Goal: Obtain resource: Download file/media

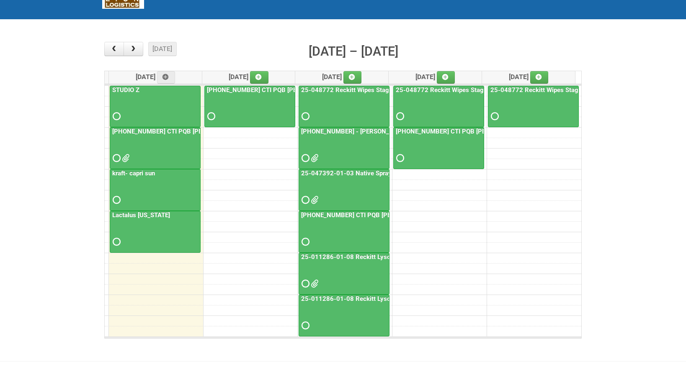
scroll to position [70, 0]
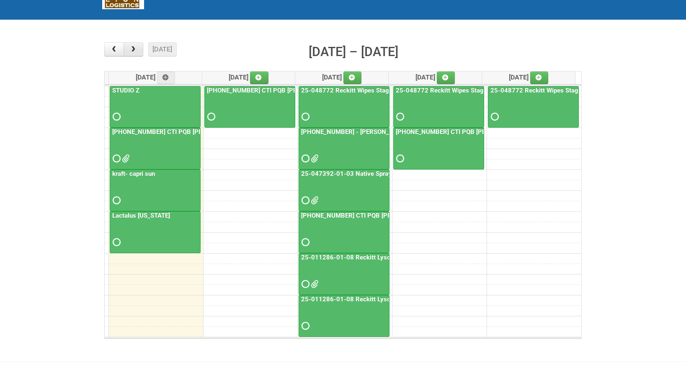
click at [129, 52] on span "button" at bounding box center [133, 49] width 8 height 7
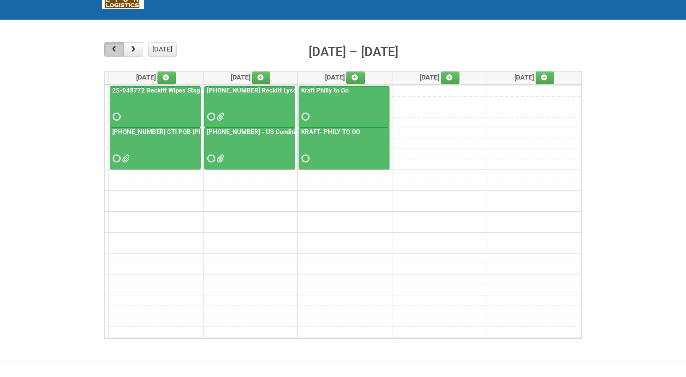
click at [112, 49] on span "button" at bounding box center [114, 49] width 8 height 7
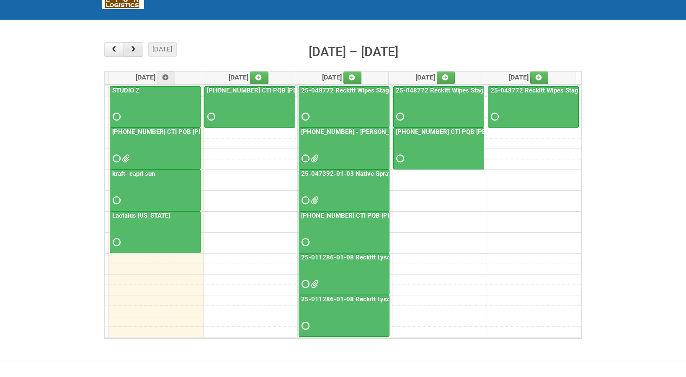
click at [137, 52] on span "button" at bounding box center [133, 49] width 8 height 7
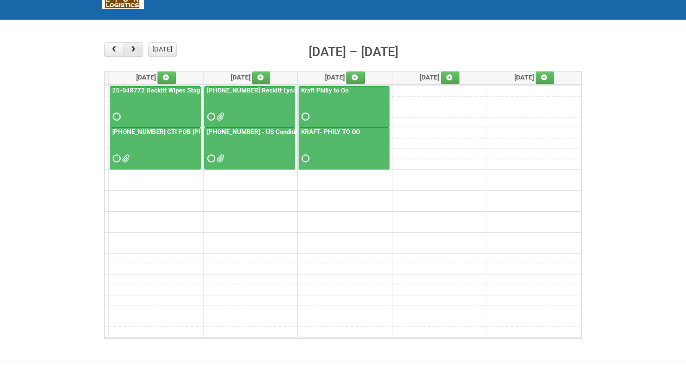
click at [132, 47] on span "button" at bounding box center [133, 49] width 8 height 7
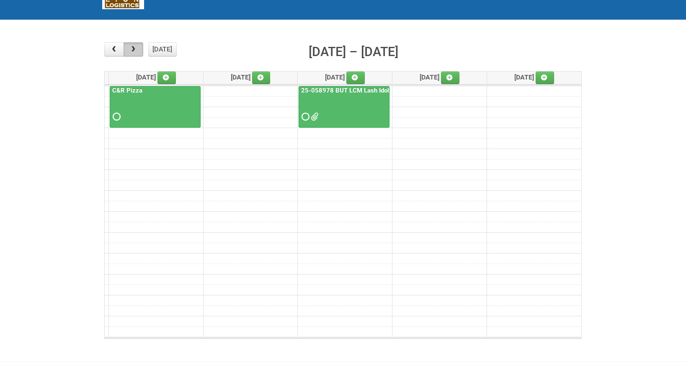
click at [132, 47] on span "button" at bounding box center [133, 49] width 8 height 7
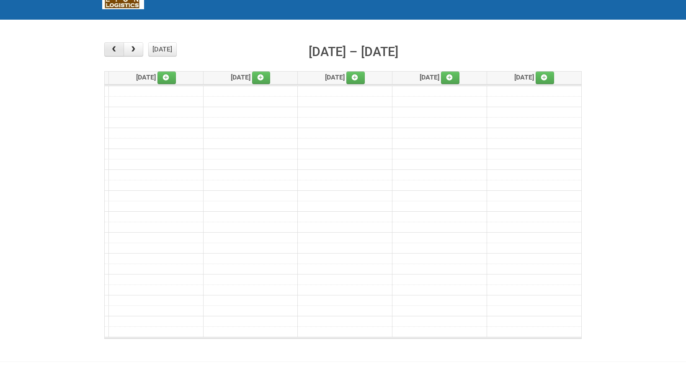
click at [115, 52] on span "button" at bounding box center [114, 49] width 8 height 7
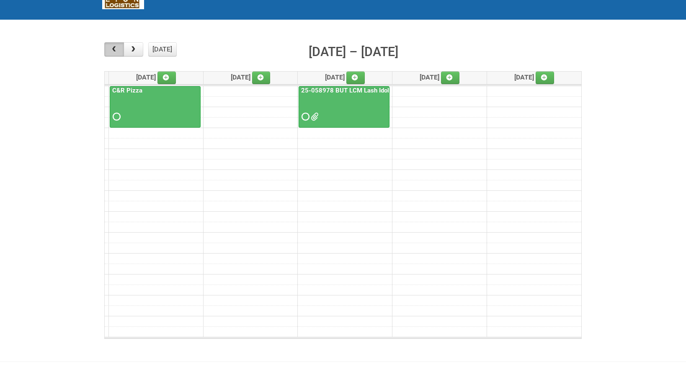
click at [115, 52] on span "button" at bounding box center [114, 49] width 8 height 7
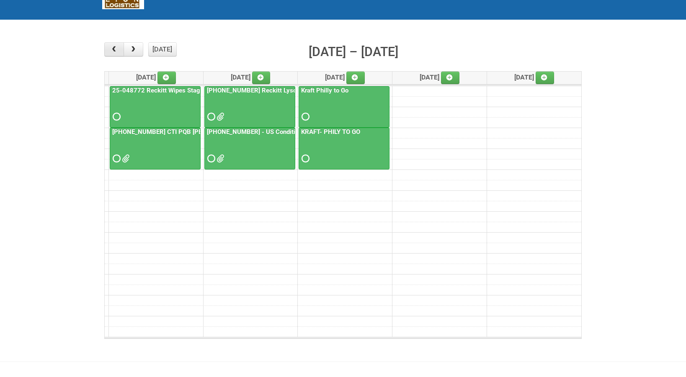
click at [115, 52] on span "button" at bounding box center [114, 49] width 8 height 7
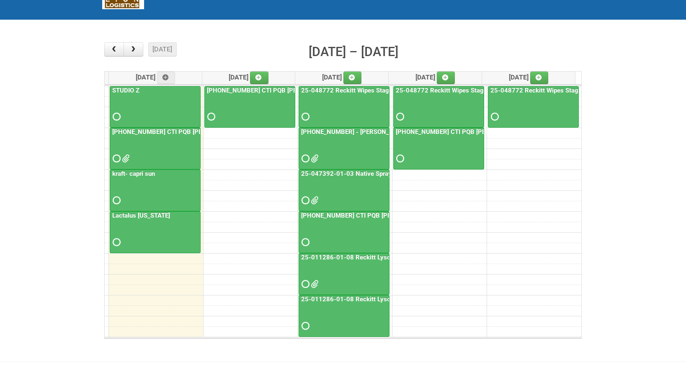
click at [341, 133] on link "[PHONE_NUMBER] - [PERSON_NAME] UFC CUT US" at bounding box center [373, 132] width 147 height 8
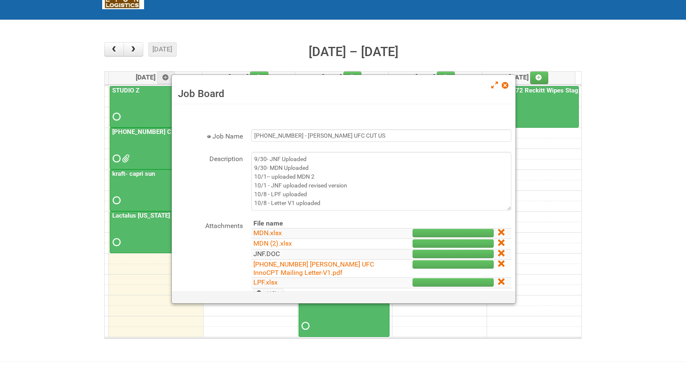
click at [276, 251] on link "JNF.DOC" at bounding box center [266, 254] width 26 height 8
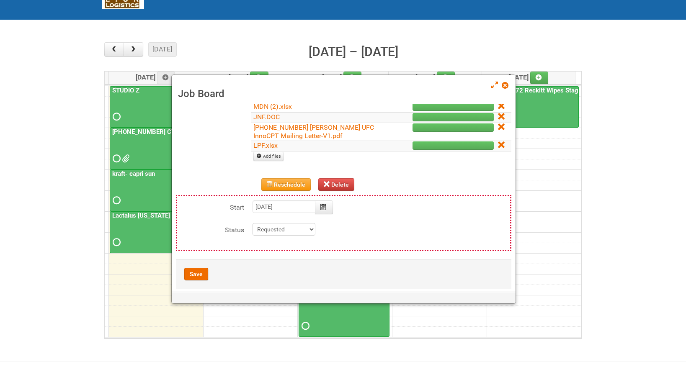
scroll to position [147, 0]
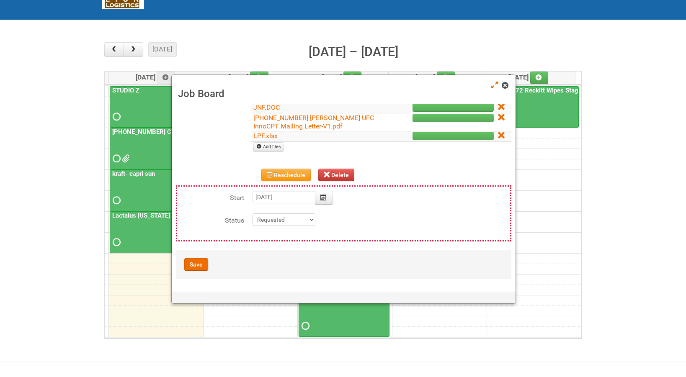
click at [504, 84] on span at bounding box center [505, 86] width 6 height 6
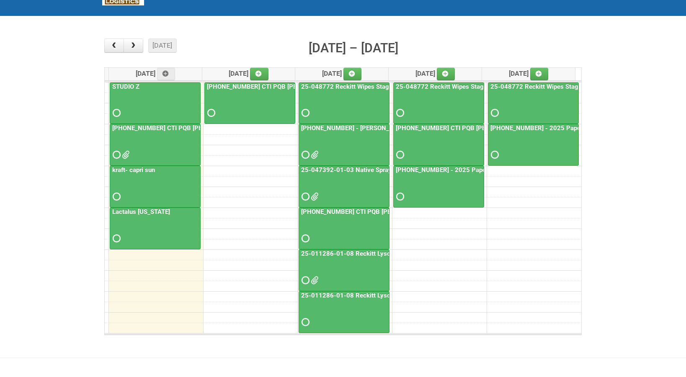
scroll to position [94, 0]
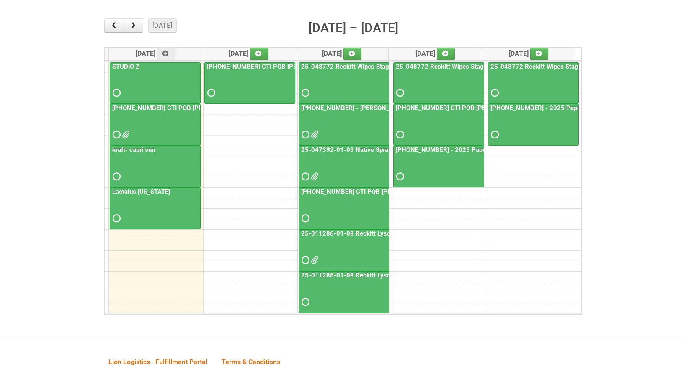
click at [327, 151] on link "25-047392-01-03 Native Spray Rapid Response" at bounding box center [370, 150] width 141 height 8
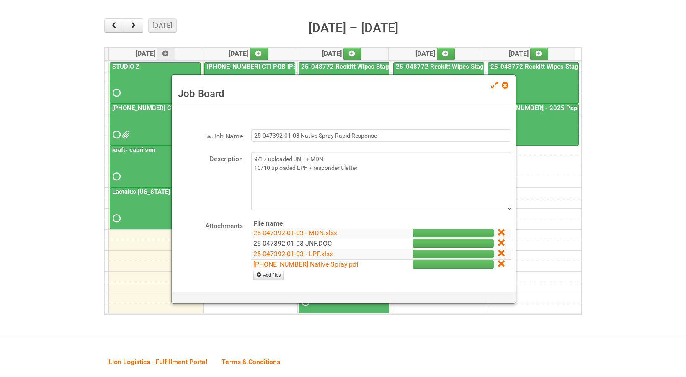
click at [308, 242] on link "25-047392-01-03 JNF.DOC" at bounding box center [292, 244] width 78 height 8
click at [506, 84] on span at bounding box center [505, 86] width 6 height 6
